Goal: Task Accomplishment & Management: Complete application form

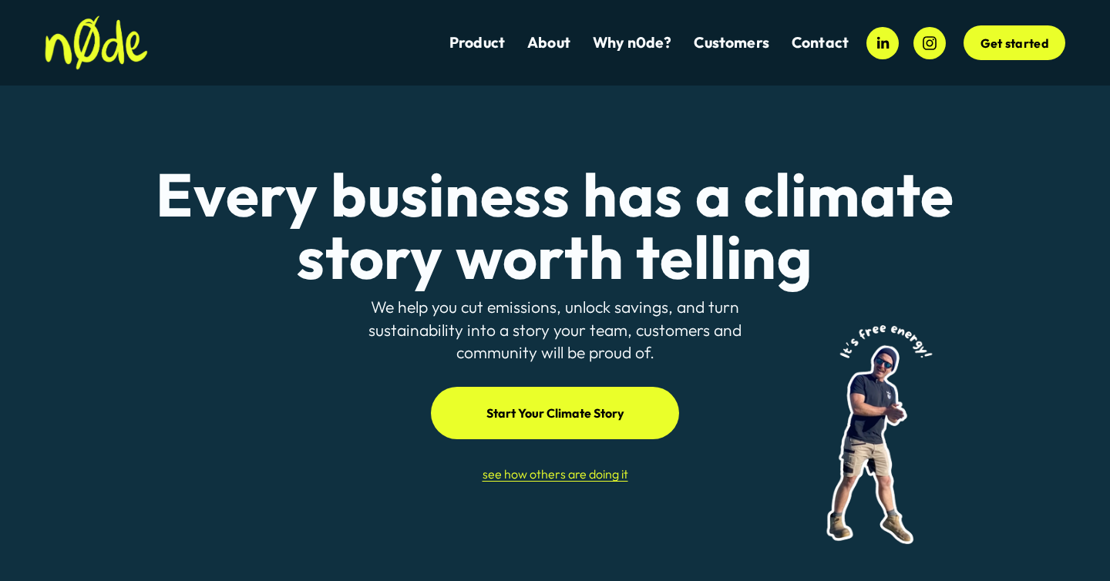
scroll to position [41, 0]
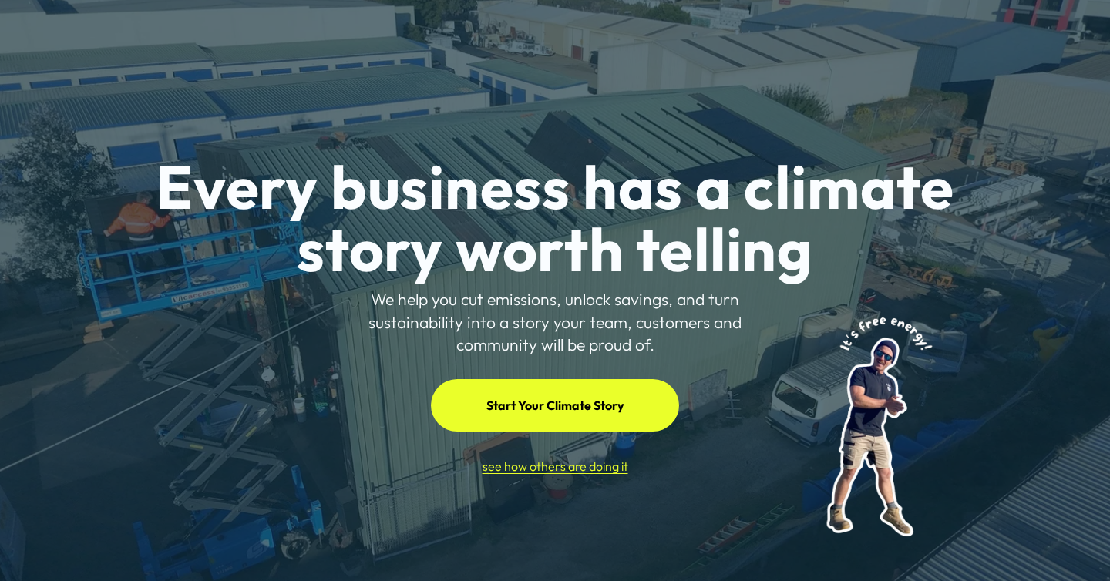
click at [390, 321] on p "We help you cut emissions, unlock savings, and turn sustainability into a story…" at bounding box center [555, 322] width 421 height 69
drag, startPoint x: 390, startPoint y: 321, endPoint x: 422, endPoint y: 319, distance: 31.6
click at [423, 319] on p "We help you cut emissions, unlock savings, and turn sustainability into a story…" at bounding box center [555, 322] width 421 height 69
click at [476, 318] on p "We help you cut emissions, unlock savings, and turn sustainability into a story…" at bounding box center [555, 322] width 421 height 69
click at [516, 318] on p "We help you cut emissions, unlock savings, and turn sustainability into a story…" at bounding box center [555, 322] width 421 height 69
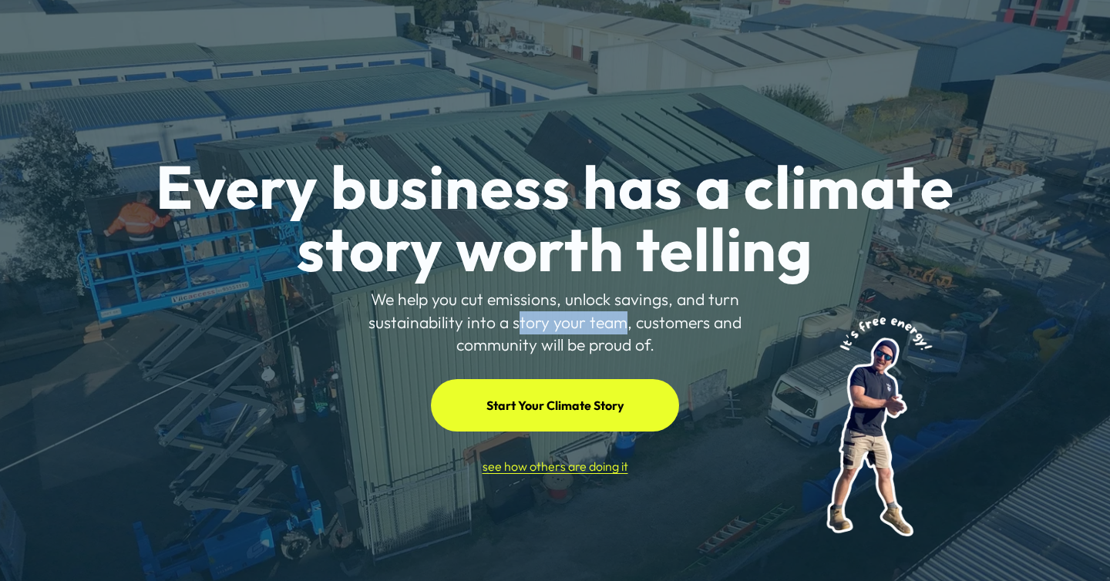
drag, startPoint x: 521, startPoint y: 320, endPoint x: 630, endPoint y: 323, distance: 108.7
click at [629, 323] on p "We help you cut emissions, unlock savings, and turn sustainability into a story…" at bounding box center [555, 322] width 421 height 69
click at [631, 323] on p "We help you cut emissions, unlock savings, and turn sustainability into a story…" at bounding box center [555, 322] width 421 height 69
click at [627, 323] on p "We help you cut emissions, unlock savings, and turn sustainability into a story…" at bounding box center [555, 322] width 421 height 69
click at [529, 406] on link "Start Your Climate Story" at bounding box center [555, 405] width 249 height 52
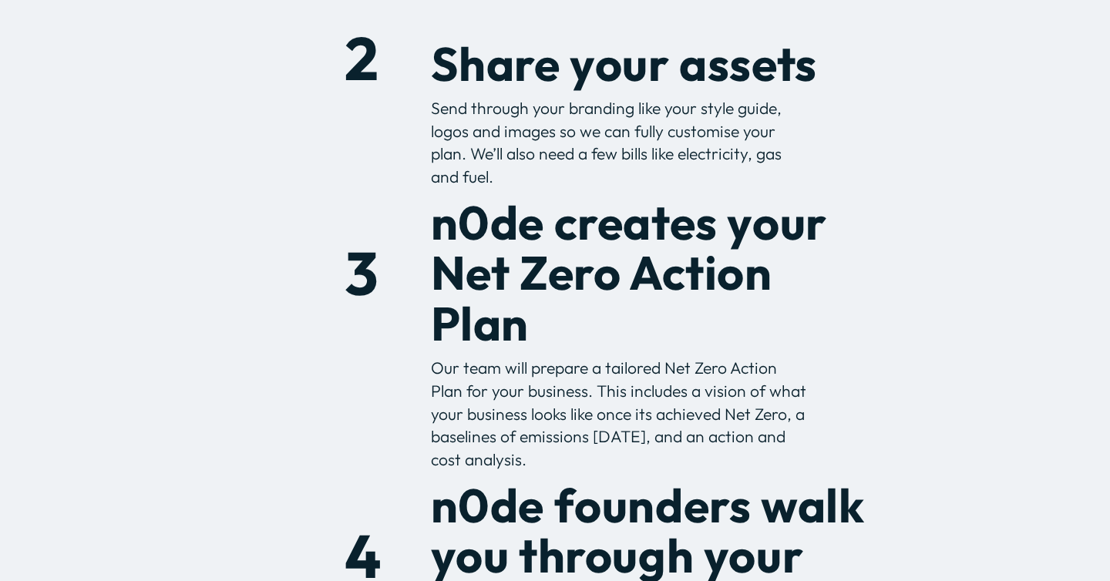
scroll to position [923, 0]
